Goal: Task Accomplishment & Management: Use online tool/utility

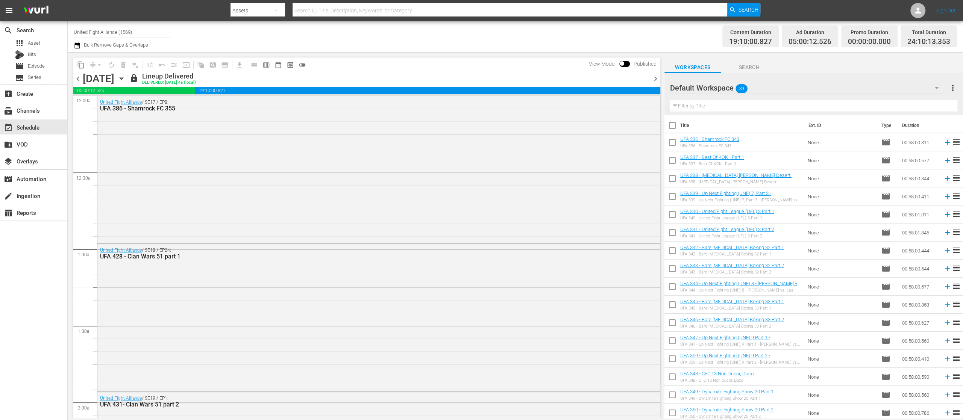
scroll to position [568, 0]
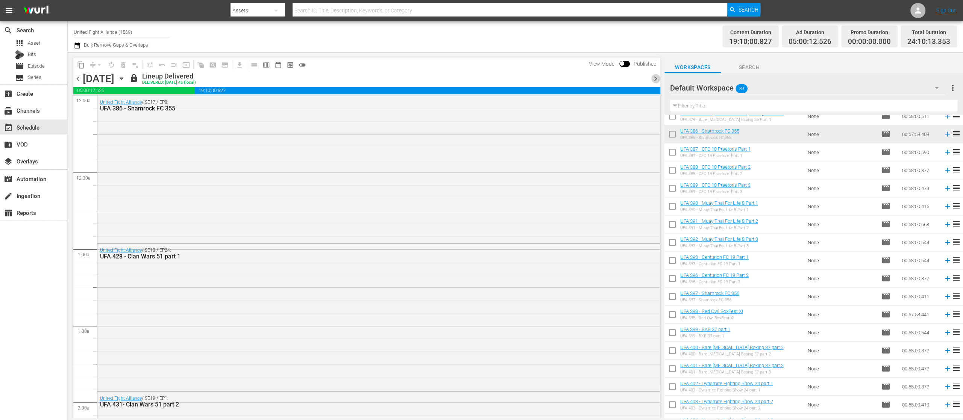
click at [653, 78] on span "chevron_right" at bounding box center [655, 78] width 9 height 9
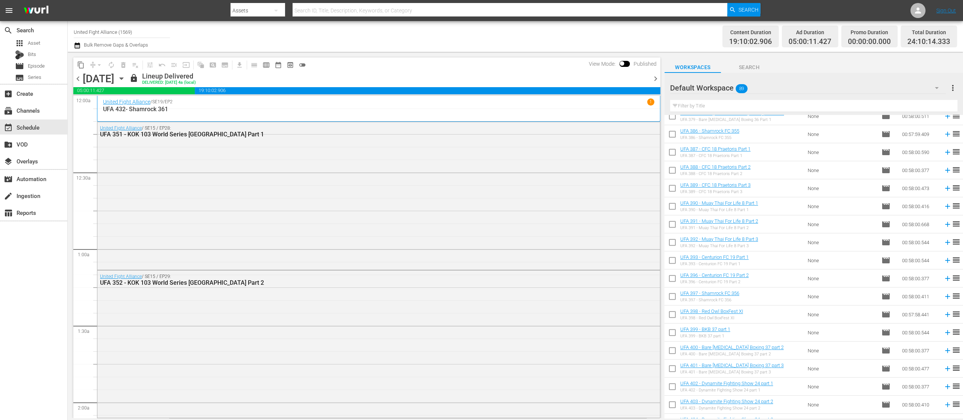
click at [657, 76] on span "chevron_right" at bounding box center [655, 78] width 9 height 9
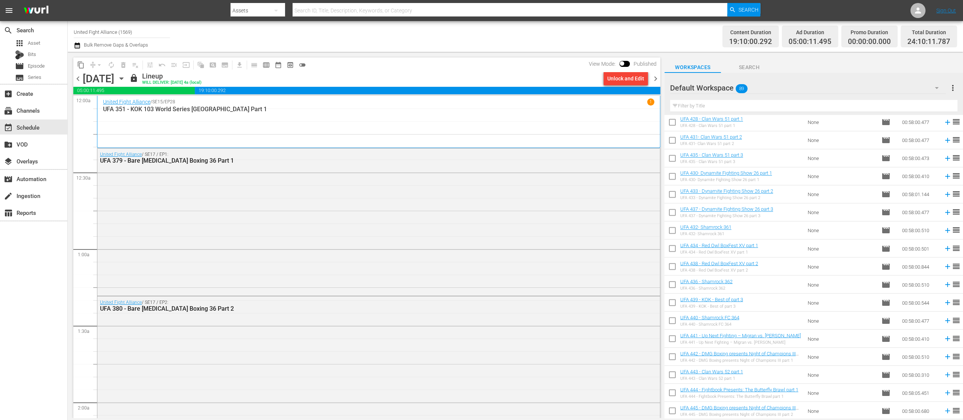
click at [654, 77] on span "chevron_right" at bounding box center [655, 78] width 9 height 9
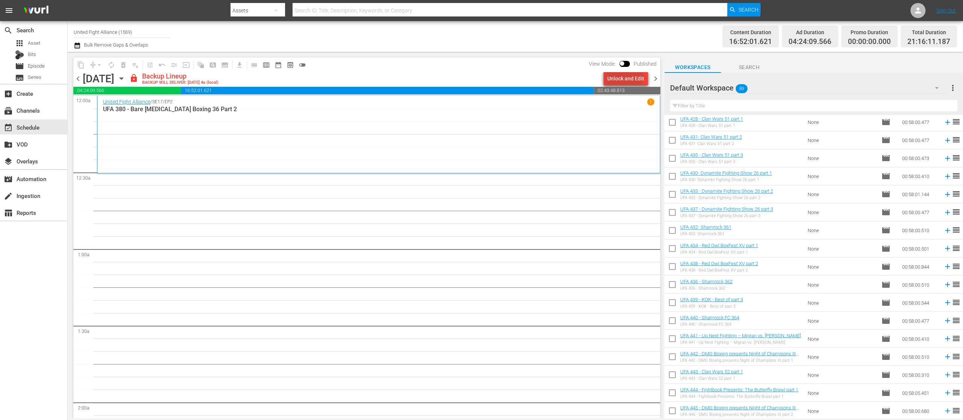
click at [623, 75] on div "Unlock and Edit" at bounding box center [625, 79] width 37 height 14
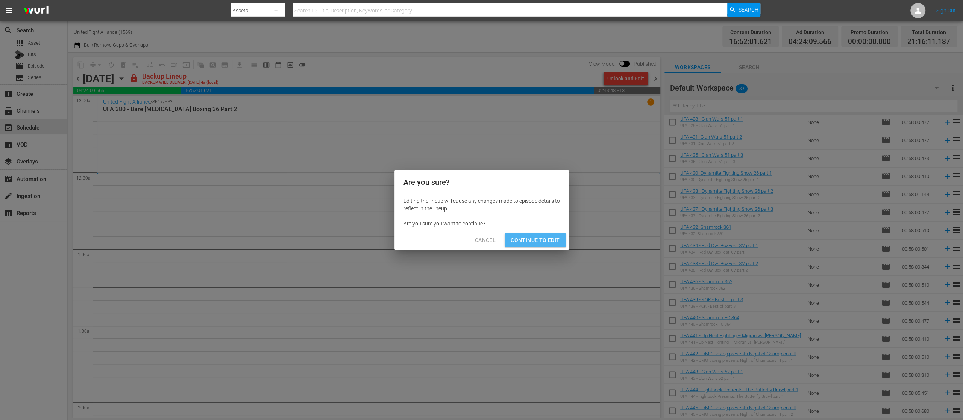
click at [554, 239] on span "Continue to Edit" at bounding box center [535, 240] width 49 height 9
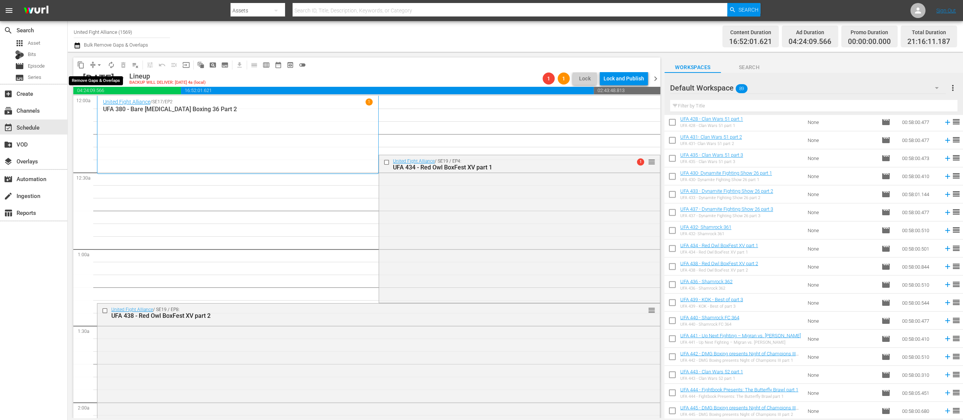
click at [100, 64] on span "arrow_drop_down" at bounding box center [99, 65] width 8 height 8
click at [362, 61] on div "content_copy compress arrow_drop_down autorenew_outlined delete_forever_outline…" at bounding box center [366, 65] width 587 height 15
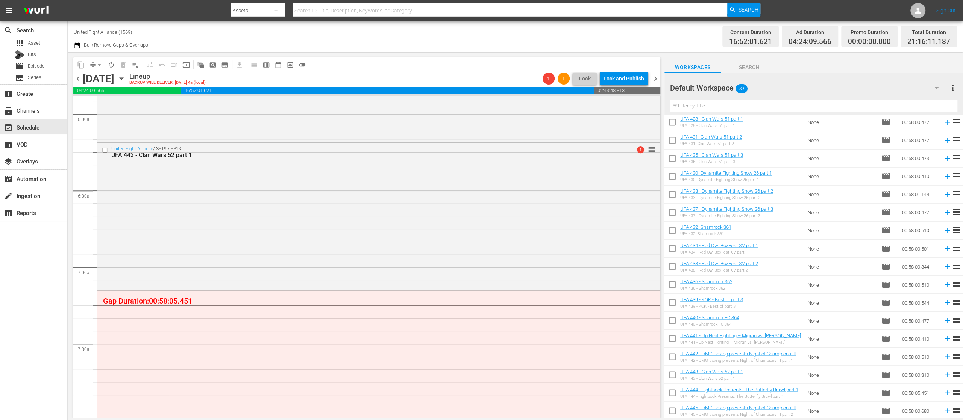
scroll to position [1053, 0]
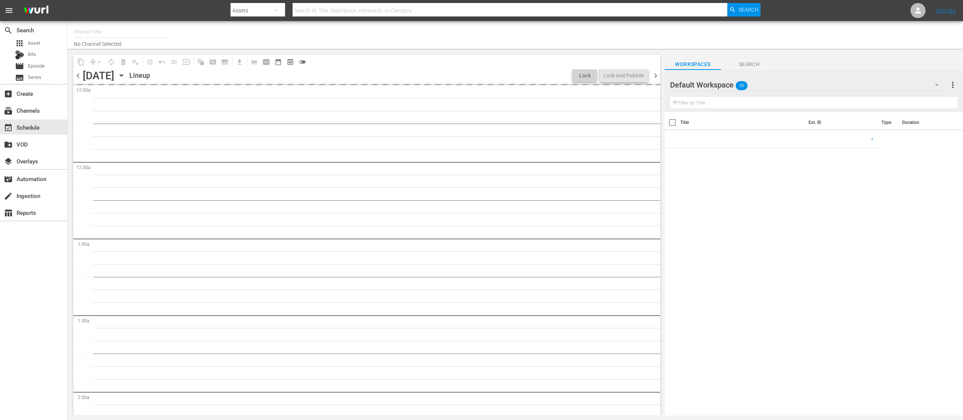
type input "United Fight Alliance (1569)"
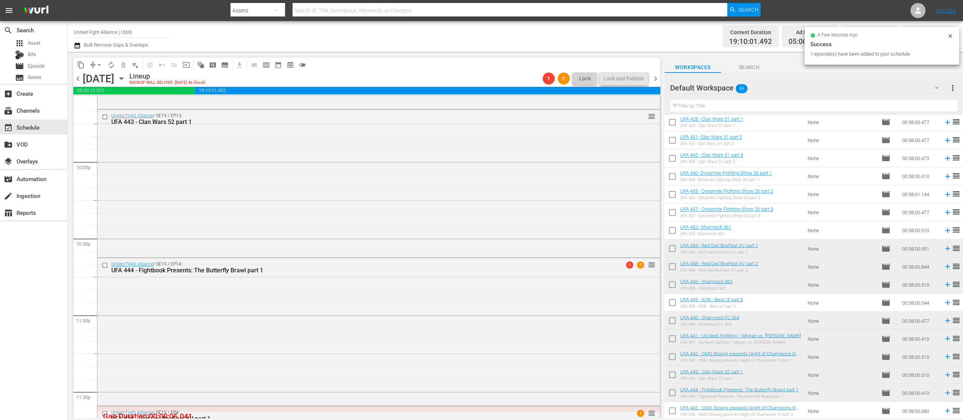
scroll to position [3444, 0]
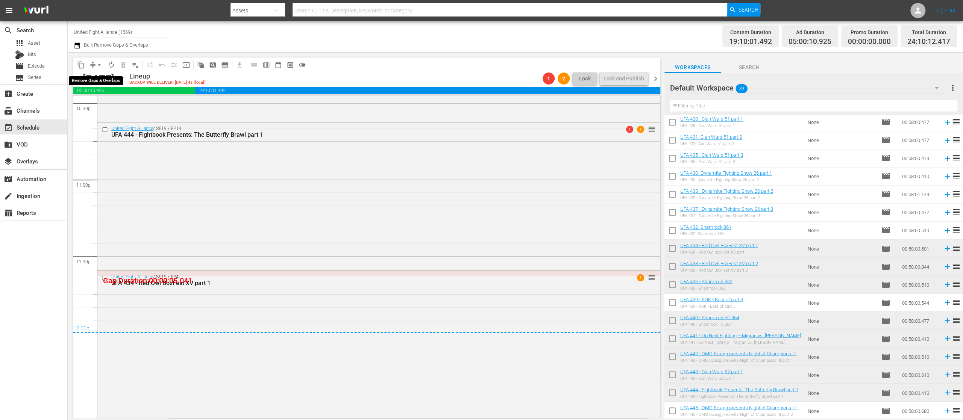
click at [99, 63] on span "arrow_drop_down" at bounding box center [99, 65] width 8 height 8
click at [114, 104] on li "Align to End of Previous Day" at bounding box center [99, 105] width 79 height 12
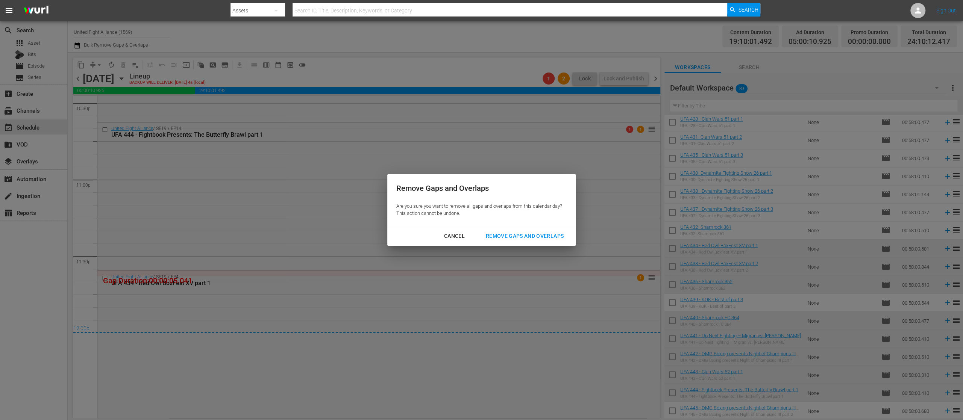
click at [505, 232] on div "Remove Gaps and Overlaps" at bounding box center [525, 236] width 90 height 9
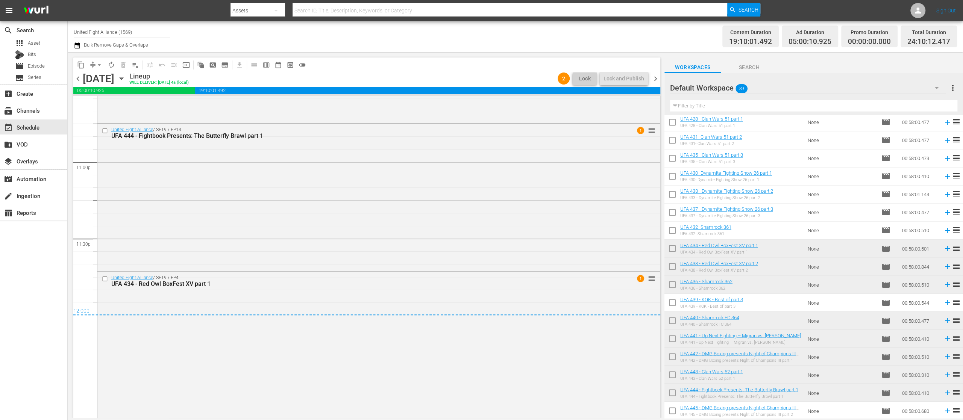
scroll to position [3463, 0]
click at [656, 79] on span "chevron_right" at bounding box center [655, 78] width 9 height 9
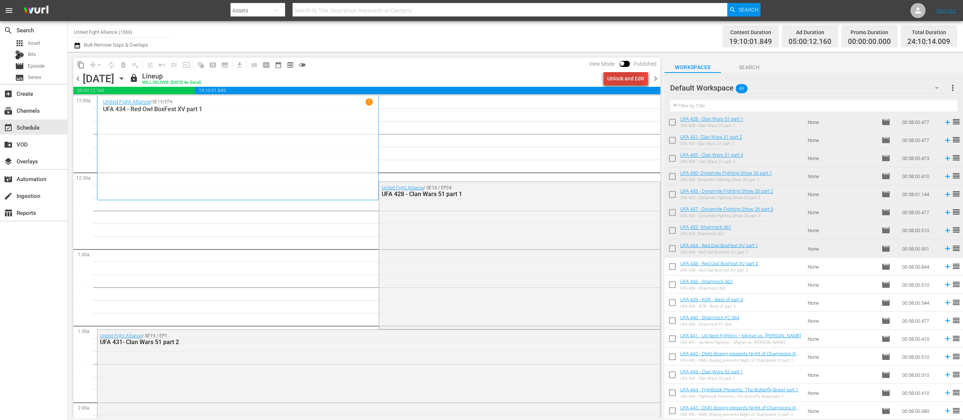
click at [623, 80] on div "Unlock and Edit" at bounding box center [625, 79] width 37 height 14
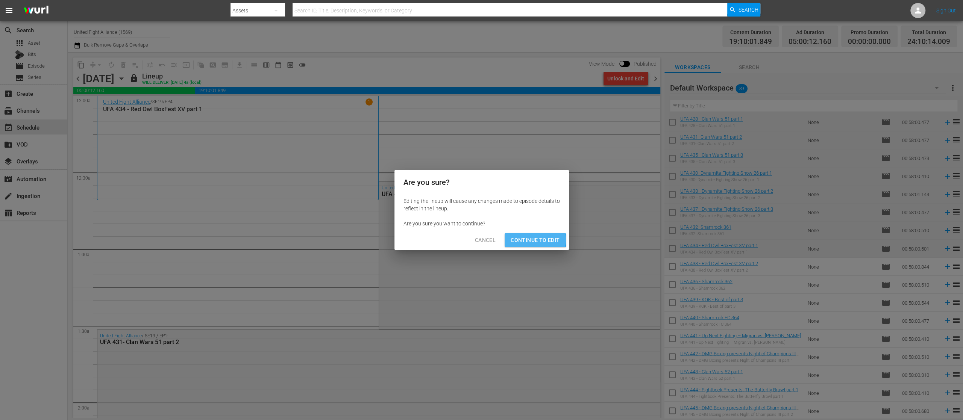
click at [530, 240] on span "Continue to Edit" at bounding box center [535, 240] width 49 height 9
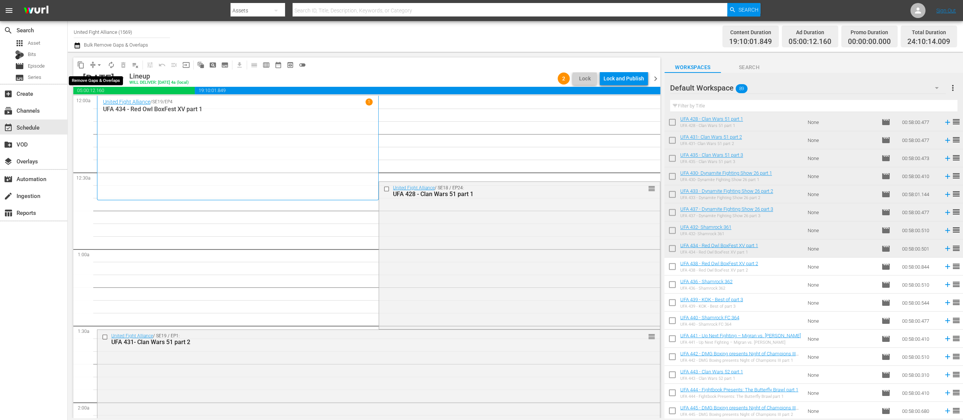
click at [98, 66] on span "arrow_drop_down" at bounding box center [99, 65] width 8 height 8
click at [107, 104] on li "Align to End of Previous Day" at bounding box center [99, 105] width 79 height 12
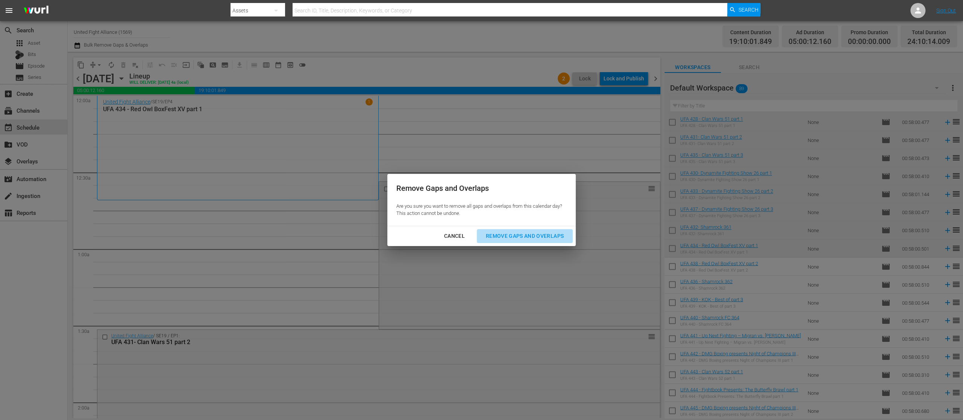
click at [512, 232] on div "Remove Gaps and Overlaps" at bounding box center [525, 236] width 90 height 9
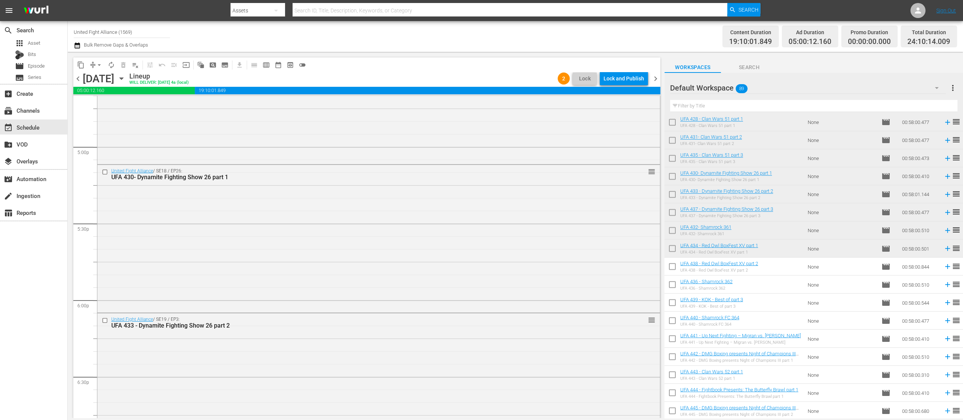
scroll to position [3489, 0]
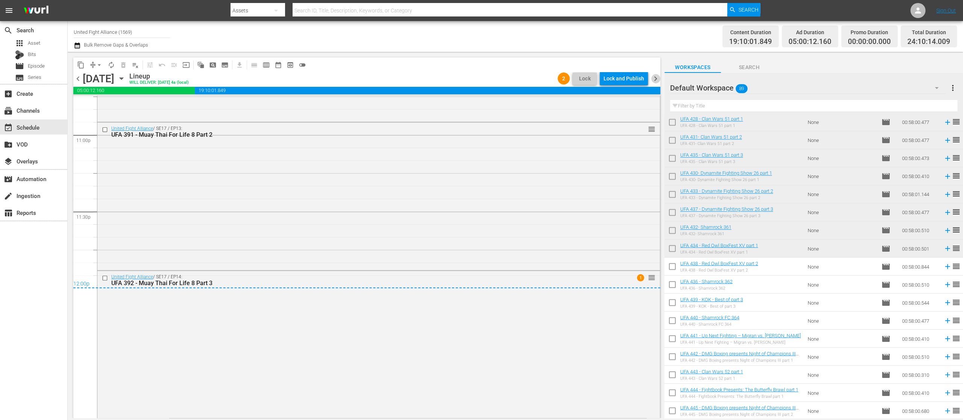
click at [656, 79] on span "chevron_right" at bounding box center [655, 78] width 9 height 9
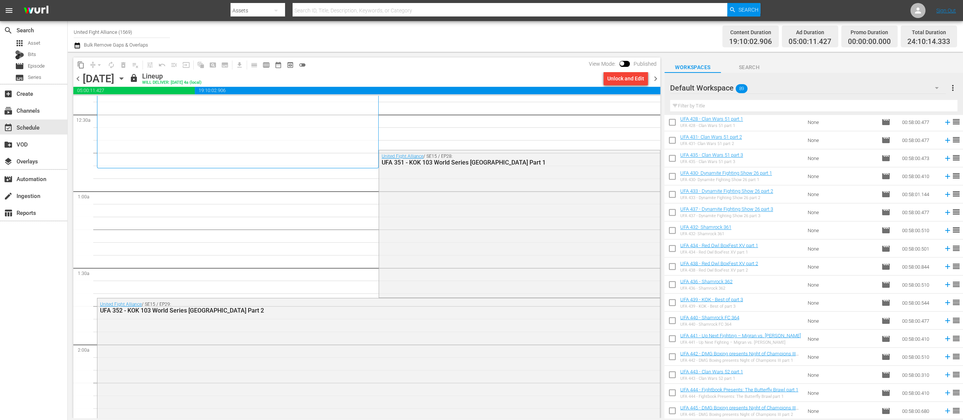
scroll to position [30, 0]
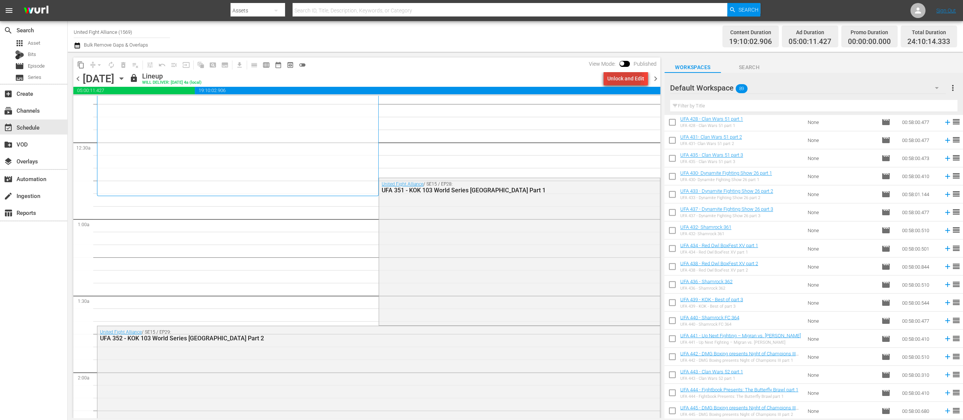
click at [617, 75] on div "Unlock and Edit" at bounding box center [625, 79] width 37 height 14
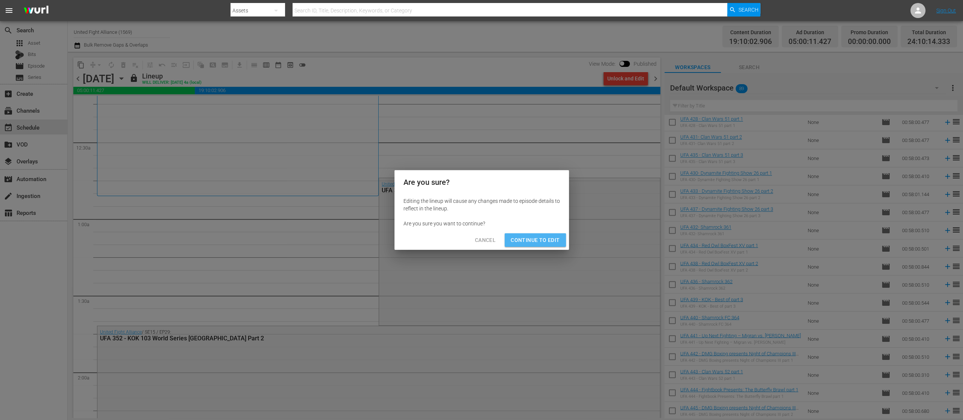
click at [538, 238] on span "Continue to Edit" at bounding box center [535, 240] width 49 height 9
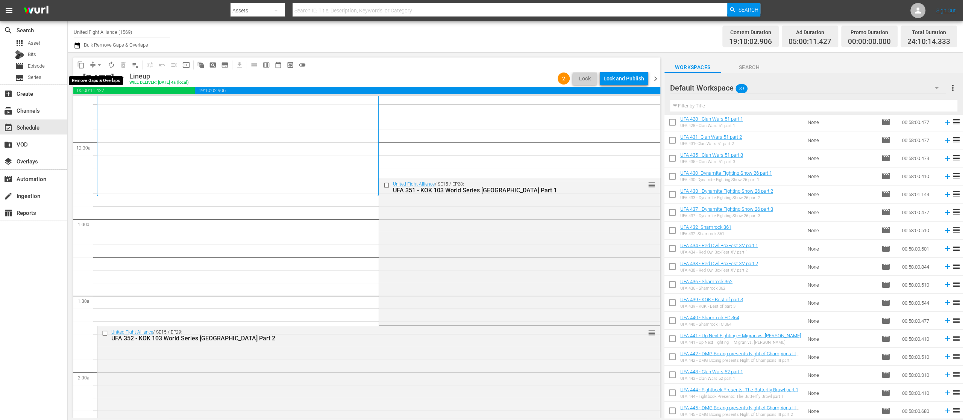
click at [101, 64] on span "arrow_drop_down" at bounding box center [99, 65] width 8 height 8
click at [105, 105] on li "Align to End of Previous Day" at bounding box center [99, 105] width 79 height 12
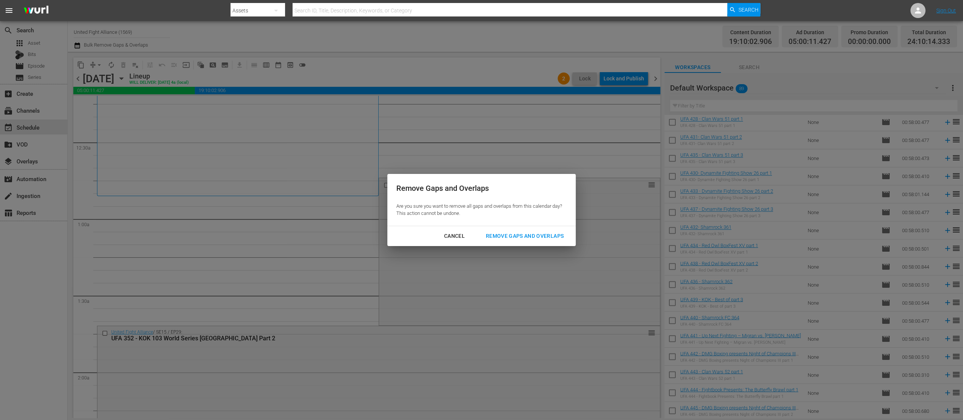
click at [515, 236] on div "Remove Gaps and Overlaps" at bounding box center [525, 236] width 90 height 9
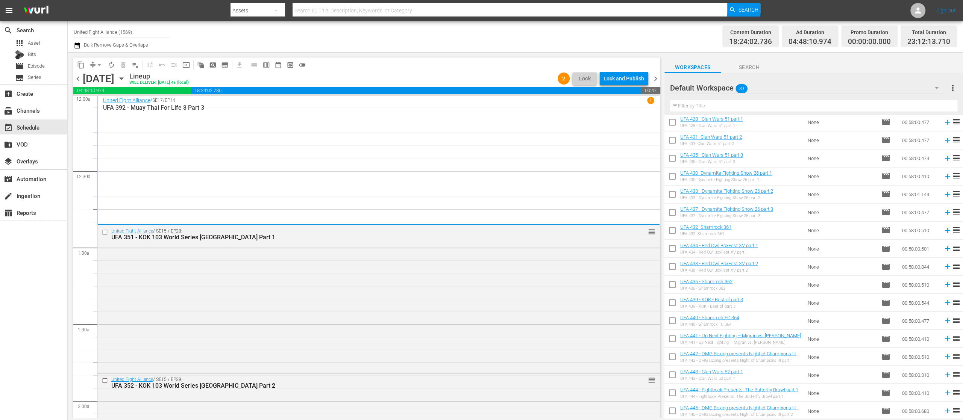
scroll to position [0, 0]
click at [78, 81] on span "chevron_left" at bounding box center [77, 78] width 9 height 9
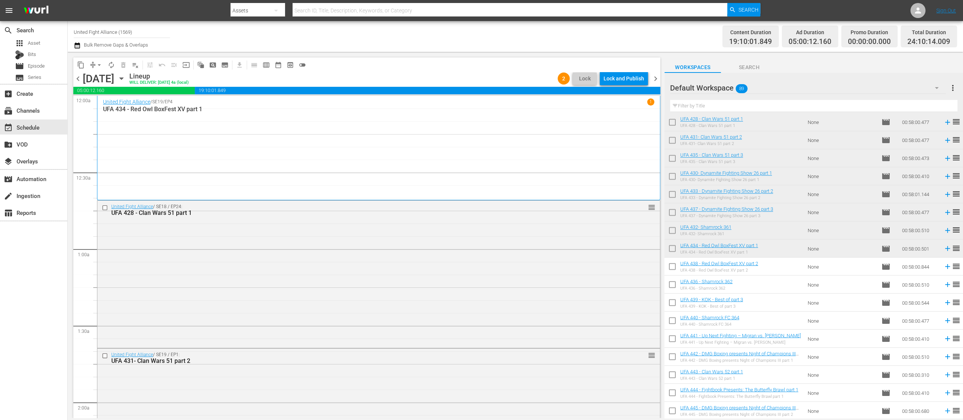
click at [78, 81] on span "chevron_left" at bounding box center [77, 78] width 9 height 9
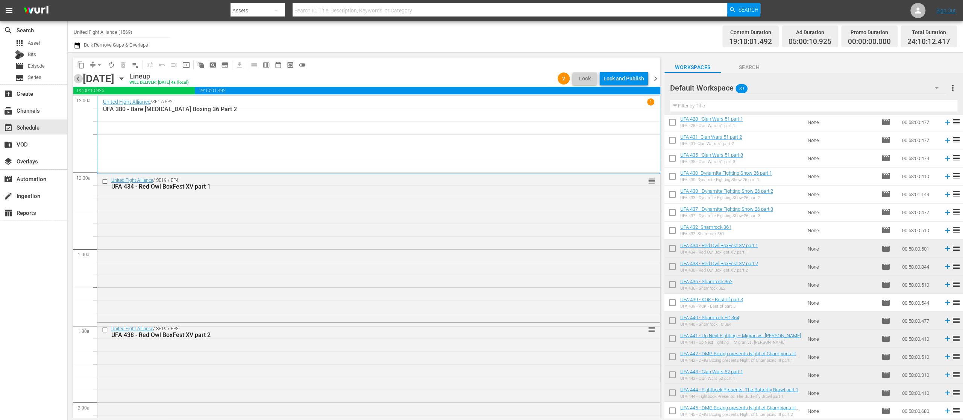
click at [78, 81] on span "chevron_left" at bounding box center [77, 78] width 9 height 9
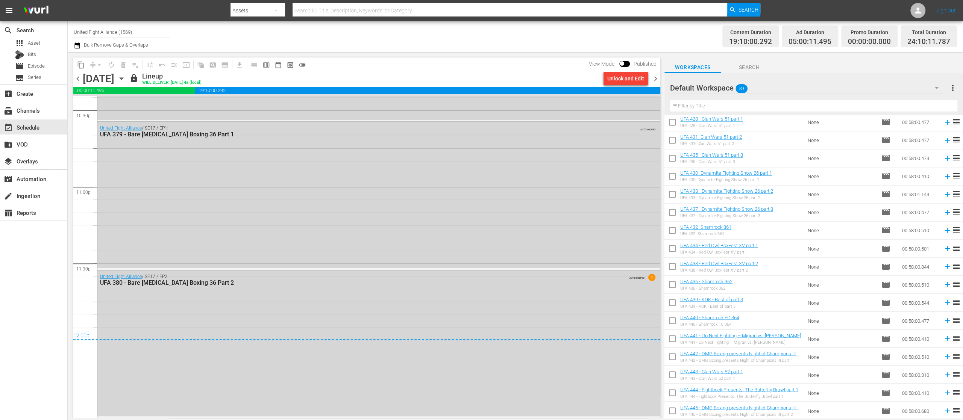
scroll to position [2535, 0]
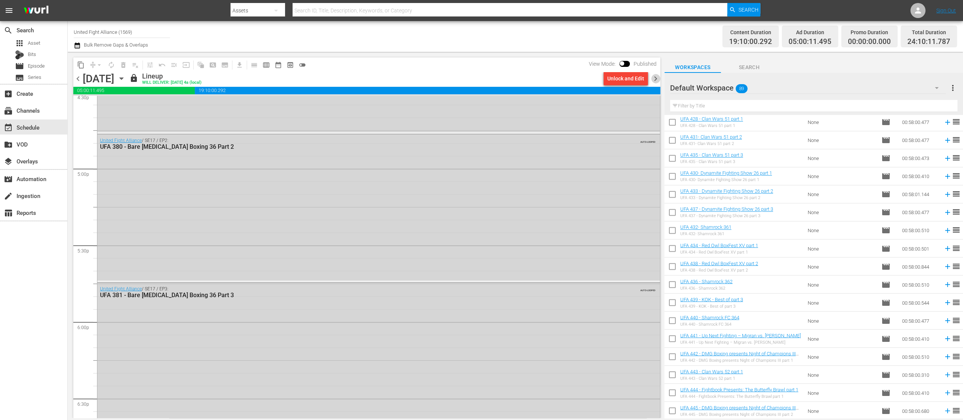
click at [654, 79] on span "chevron_right" at bounding box center [655, 78] width 9 height 9
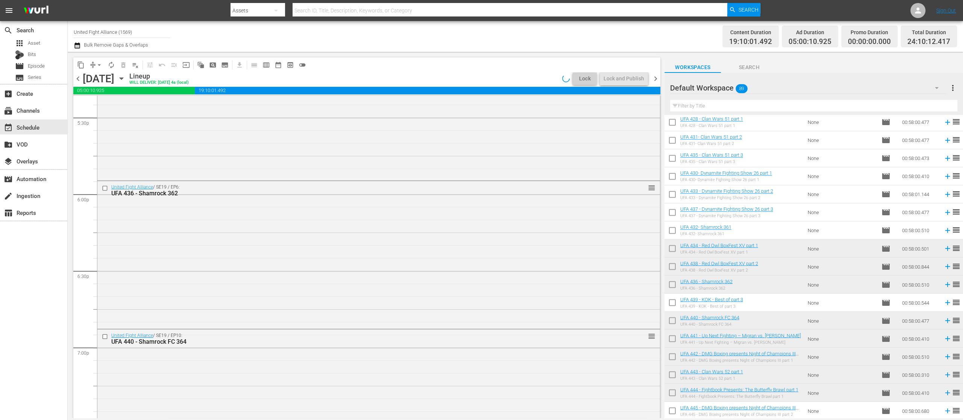
scroll to position [2535, 0]
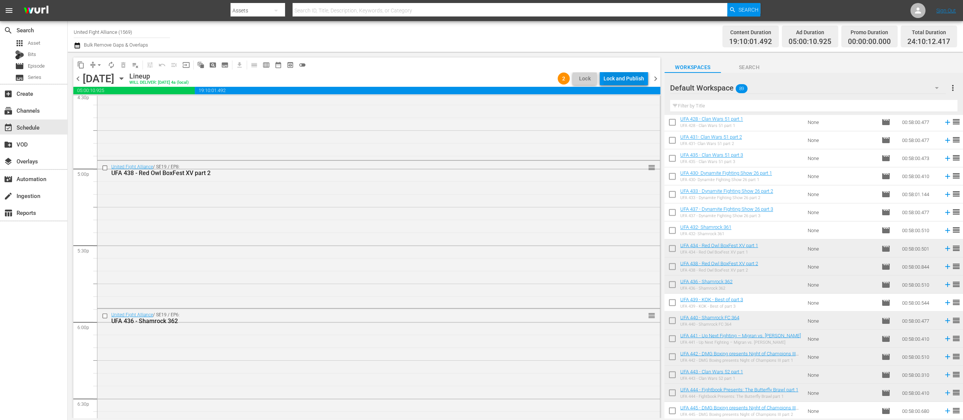
click at [634, 77] on div "Lock and Publish" at bounding box center [623, 79] width 41 height 14
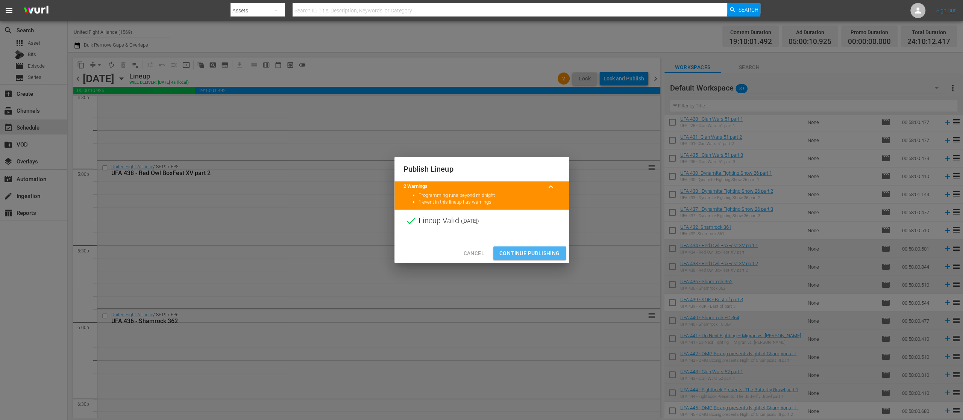
click at [546, 251] on span "Continue Publishing" at bounding box center [529, 253] width 61 height 9
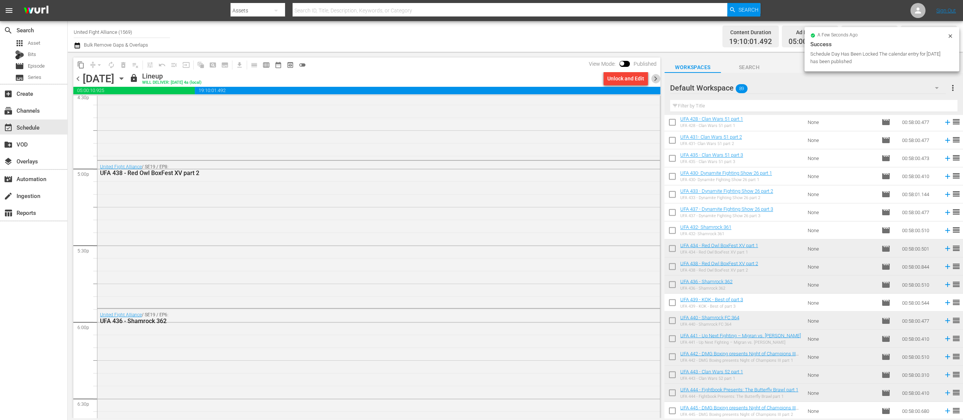
click at [654, 80] on span "chevron_right" at bounding box center [655, 78] width 9 height 9
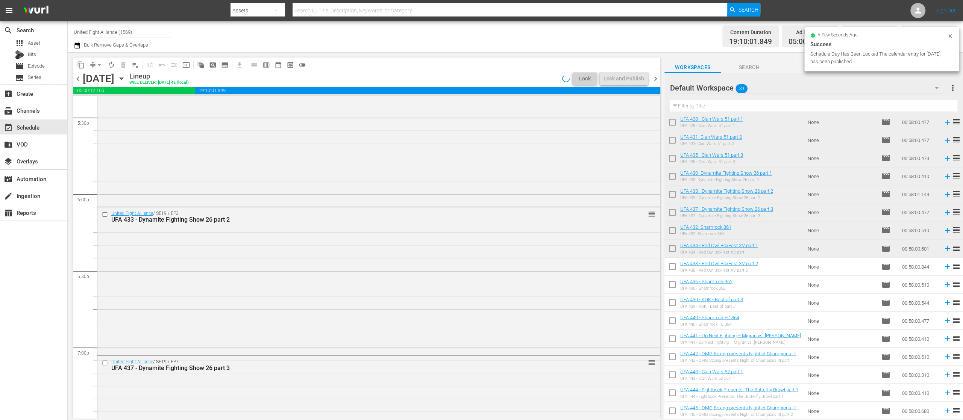
scroll to position [2535, 0]
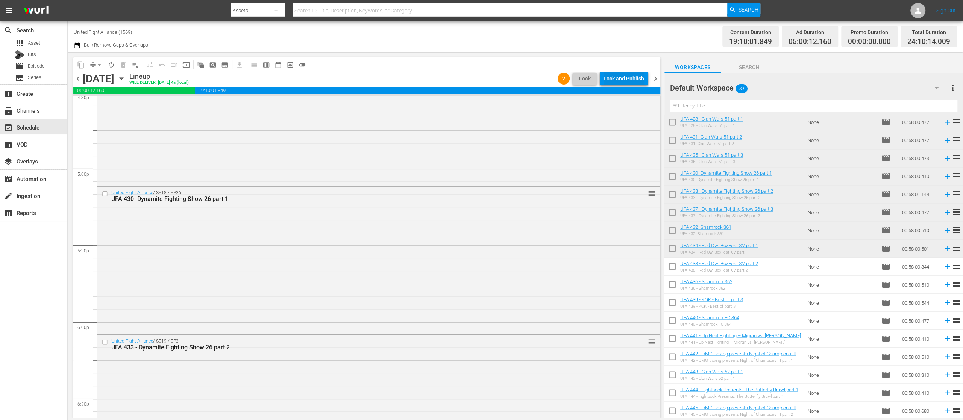
click at [639, 80] on div "Lock and Publish" at bounding box center [623, 79] width 41 height 14
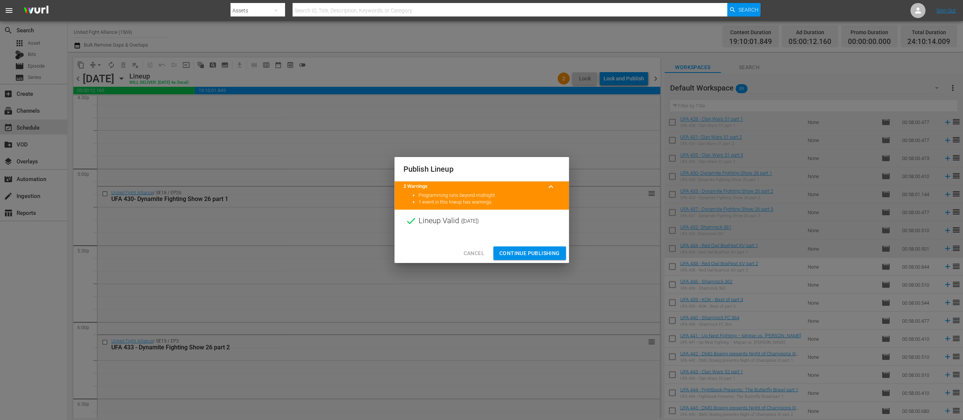
click at [546, 248] on button "Continue Publishing" at bounding box center [529, 254] width 73 height 14
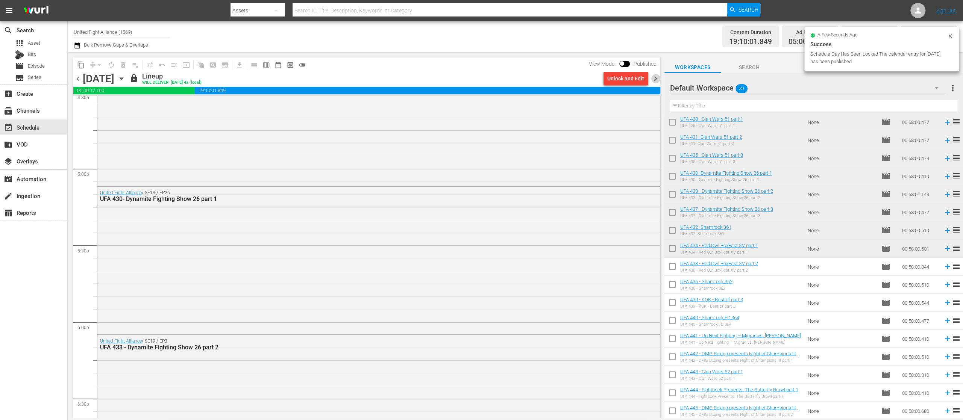
click at [656, 75] on span "chevron_right" at bounding box center [655, 78] width 9 height 9
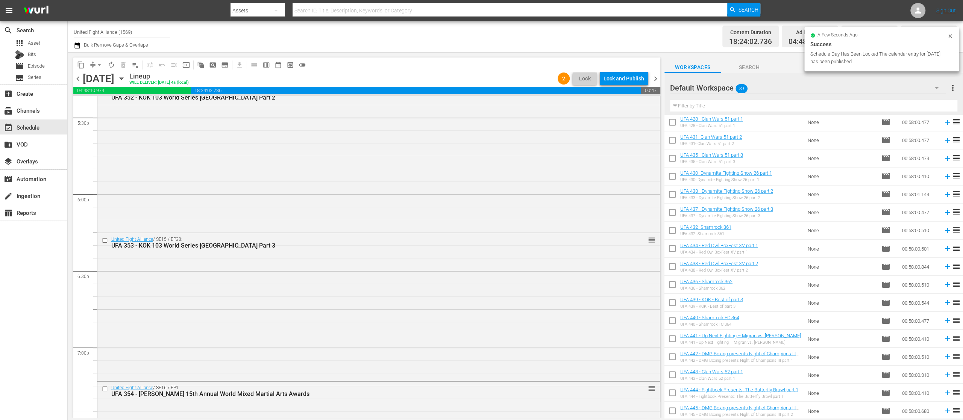
scroll to position [2535, 0]
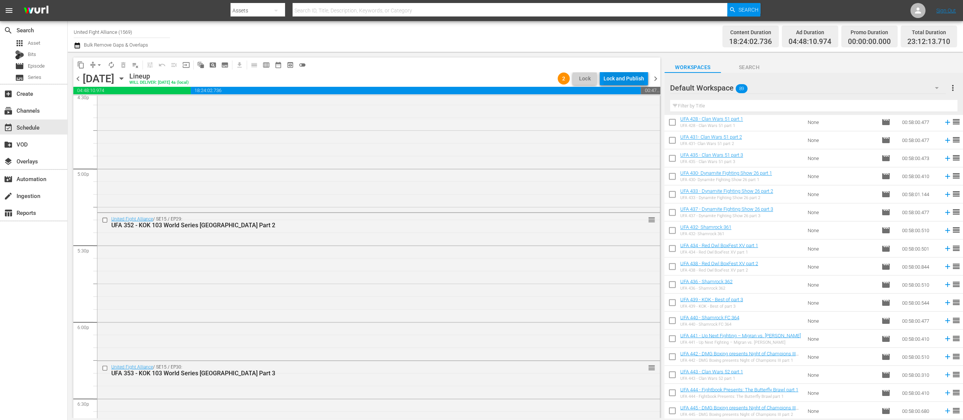
click at [636, 75] on div "Lock and Publish" at bounding box center [623, 79] width 41 height 14
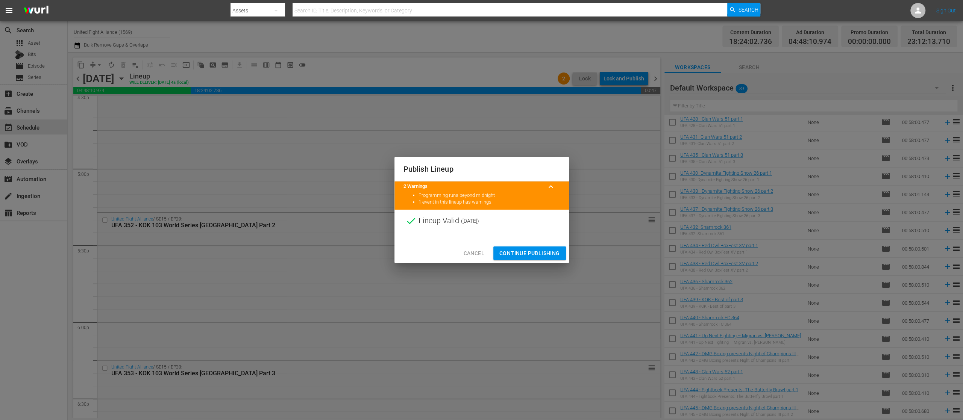
click at [550, 250] on span "Continue Publishing" at bounding box center [529, 253] width 61 height 9
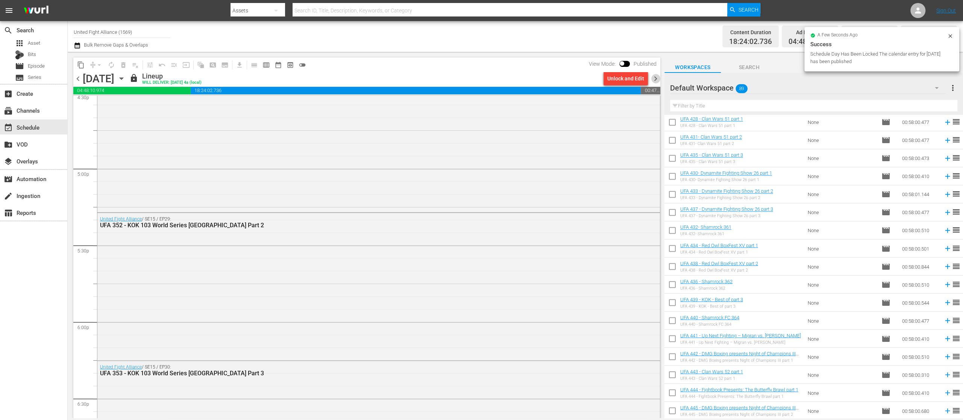
click at [658, 75] on span "chevron_right" at bounding box center [655, 78] width 9 height 9
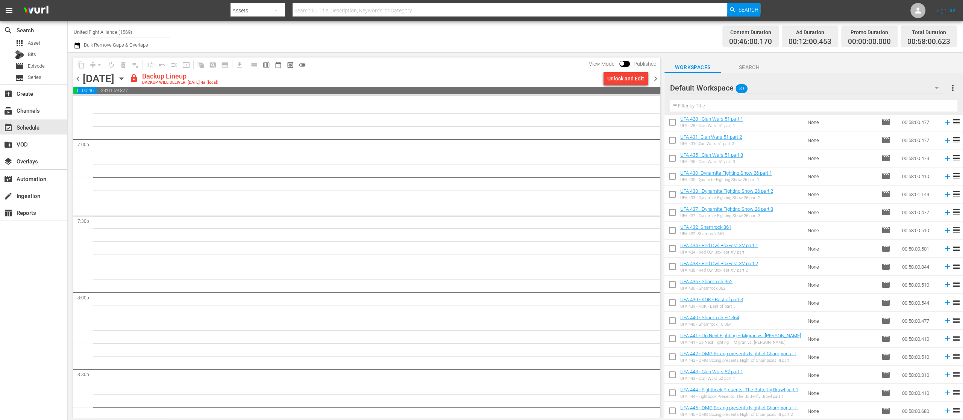
scroll to position [3358, 0]
